Goal: Transaction & Acquisition: Purchase product/service

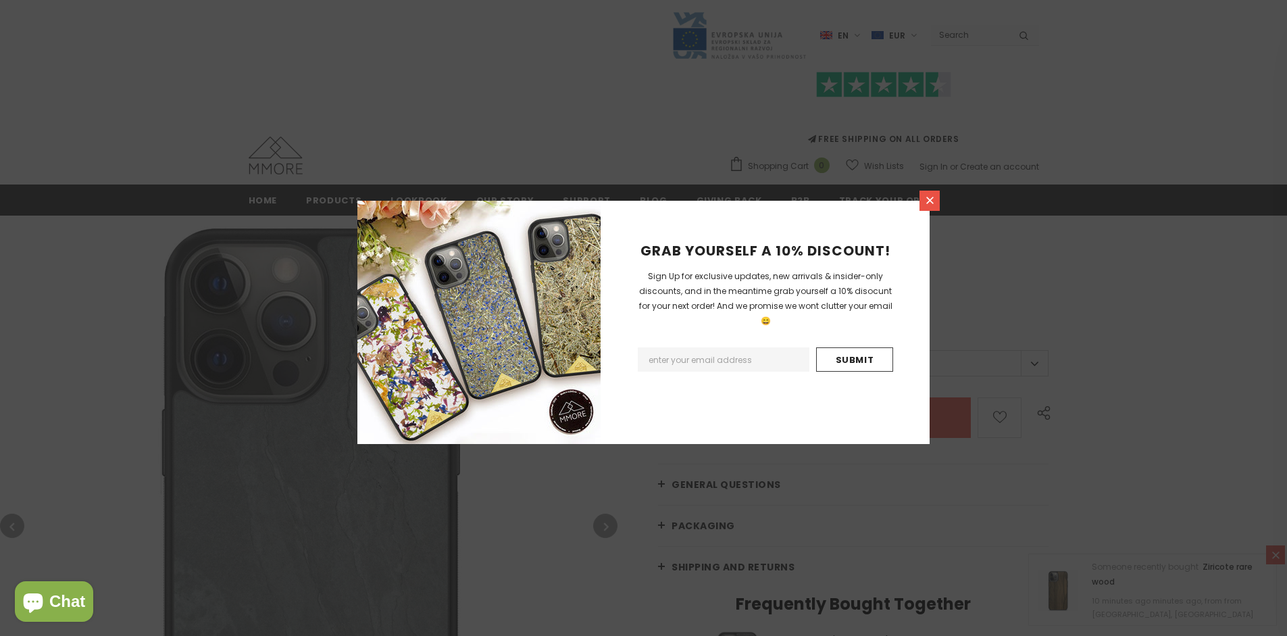
click at [930, 200] on icon at bounding box center [930, 200] width 7 height 7
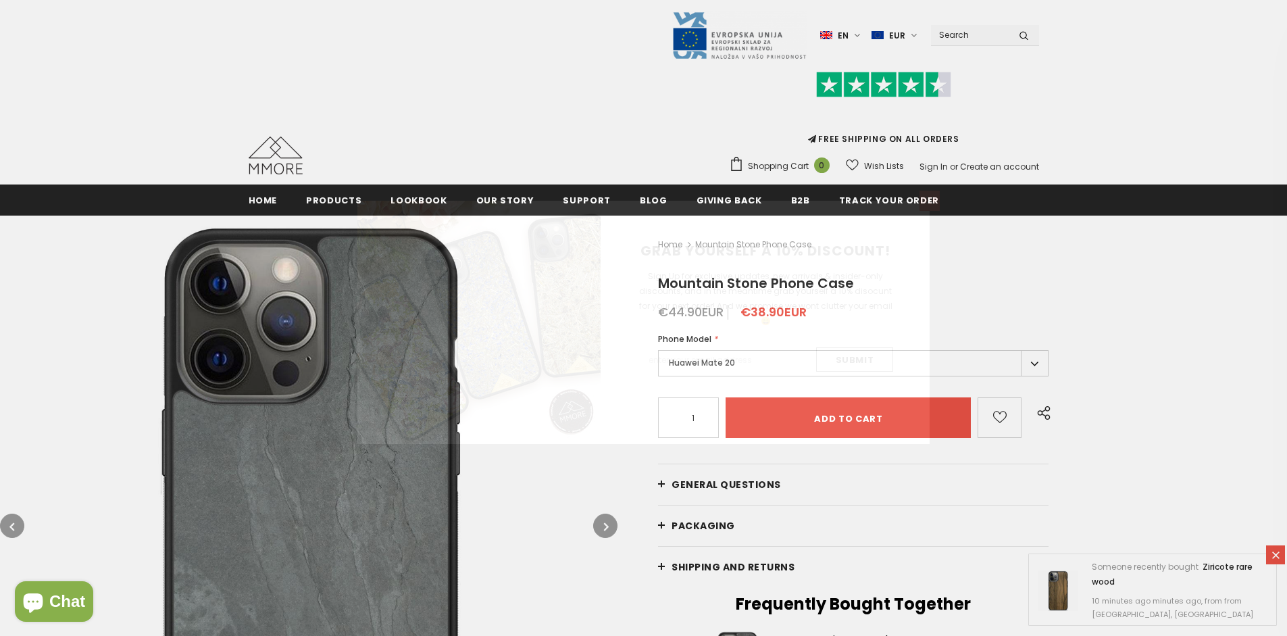
click at [930, 200] on icon at bounding box center [930, 200] width 7 height 7
